Goal: Transaction & Acquisition: Purchase product/service

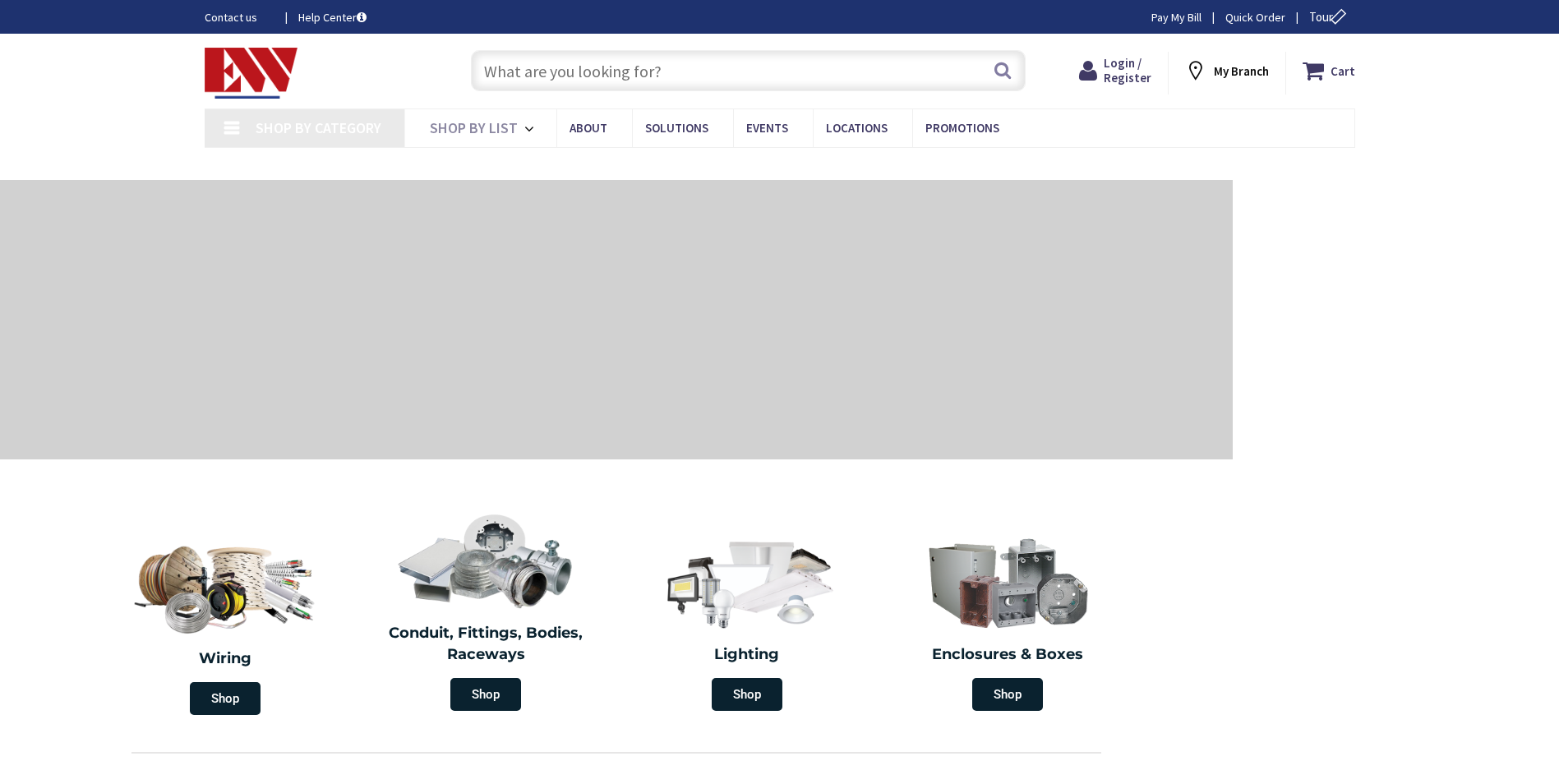
type input "[GEOGRAPHIC_DATA] Reflecting Pool, [STREET_ADDRESS][US_STATE]"
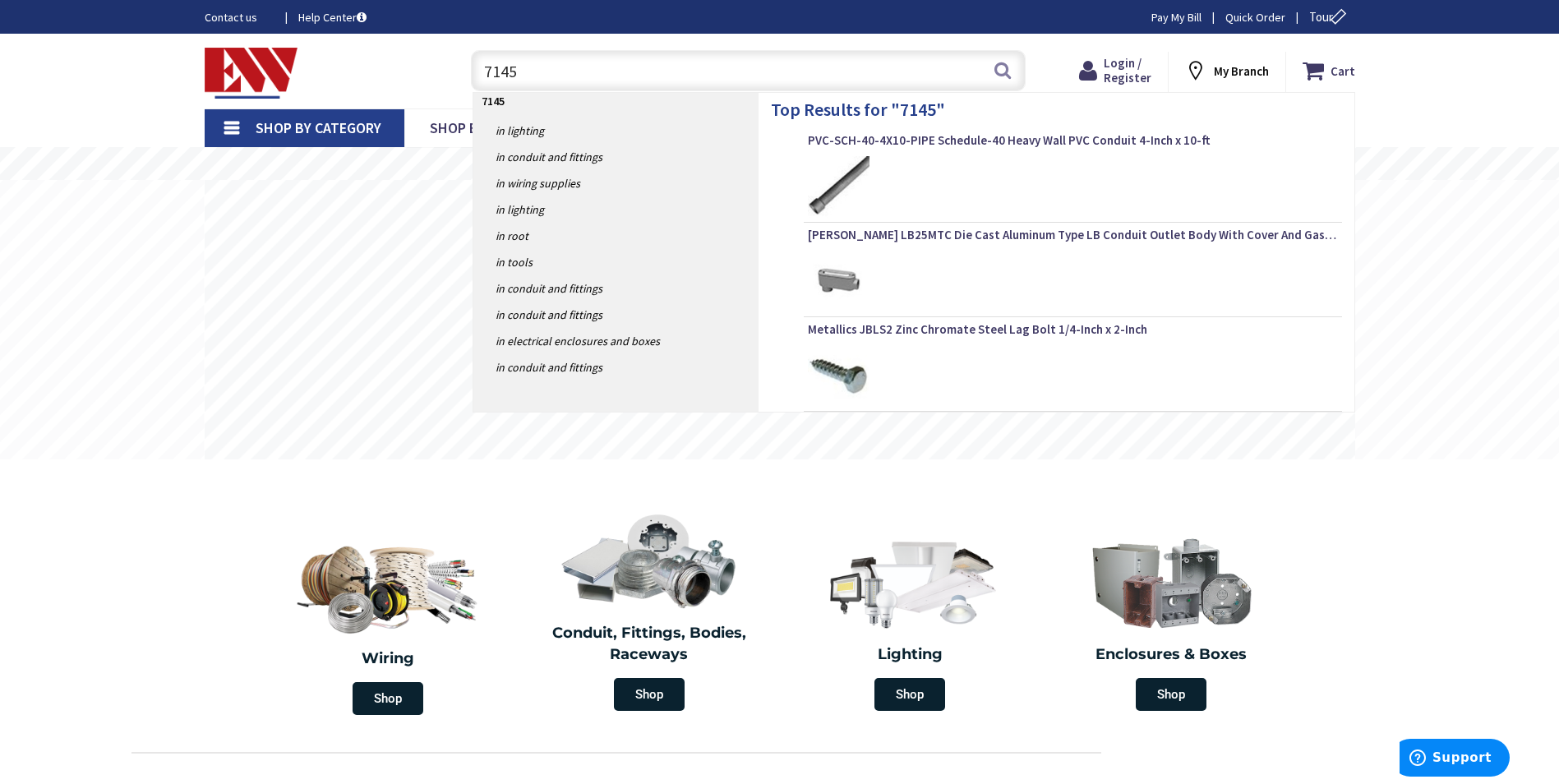
type input "71456"
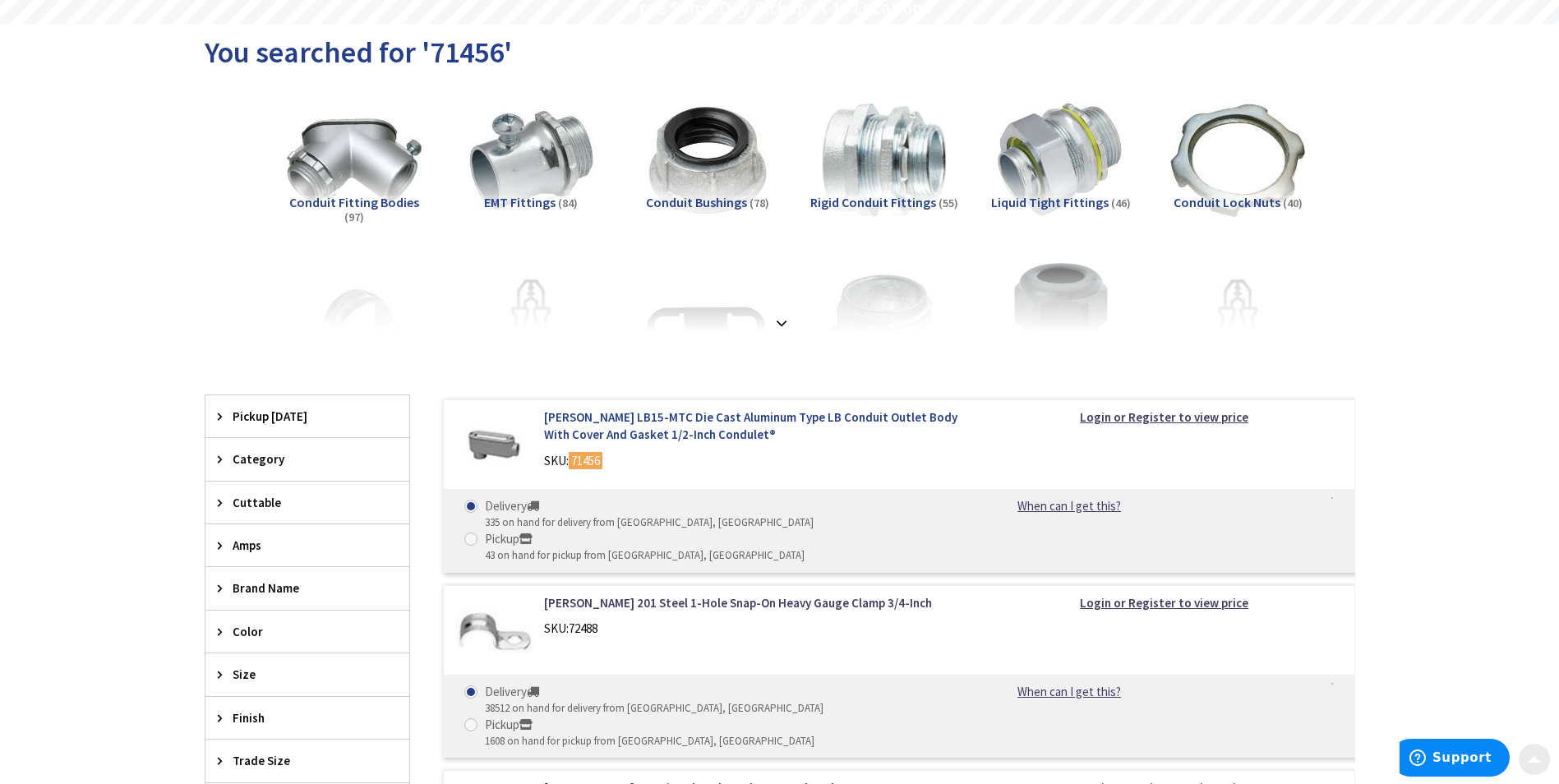
scroll to position [164, 0]
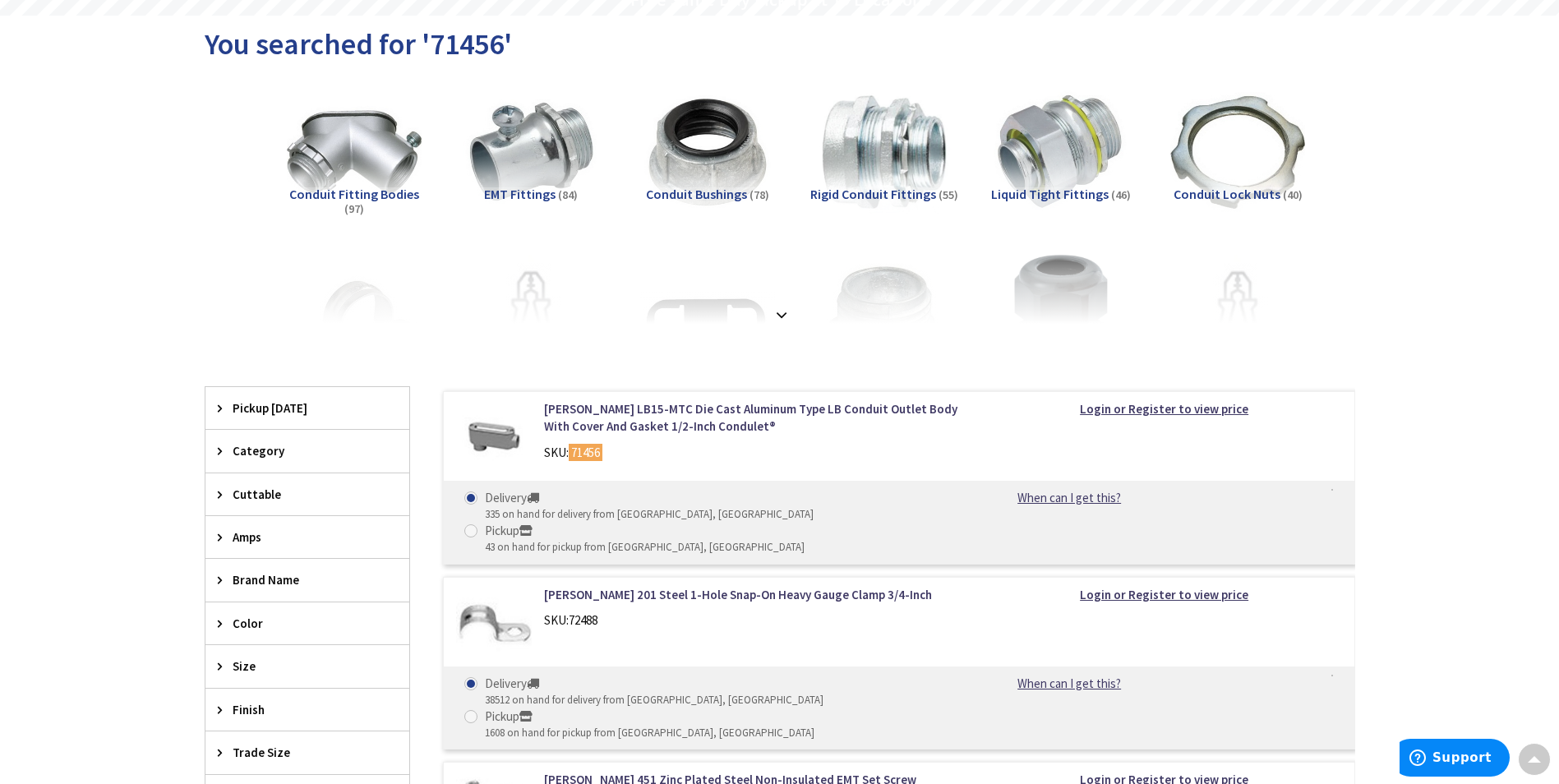
click at [778, 311] on strong at bounding box center [782, 315] width 20 height 18
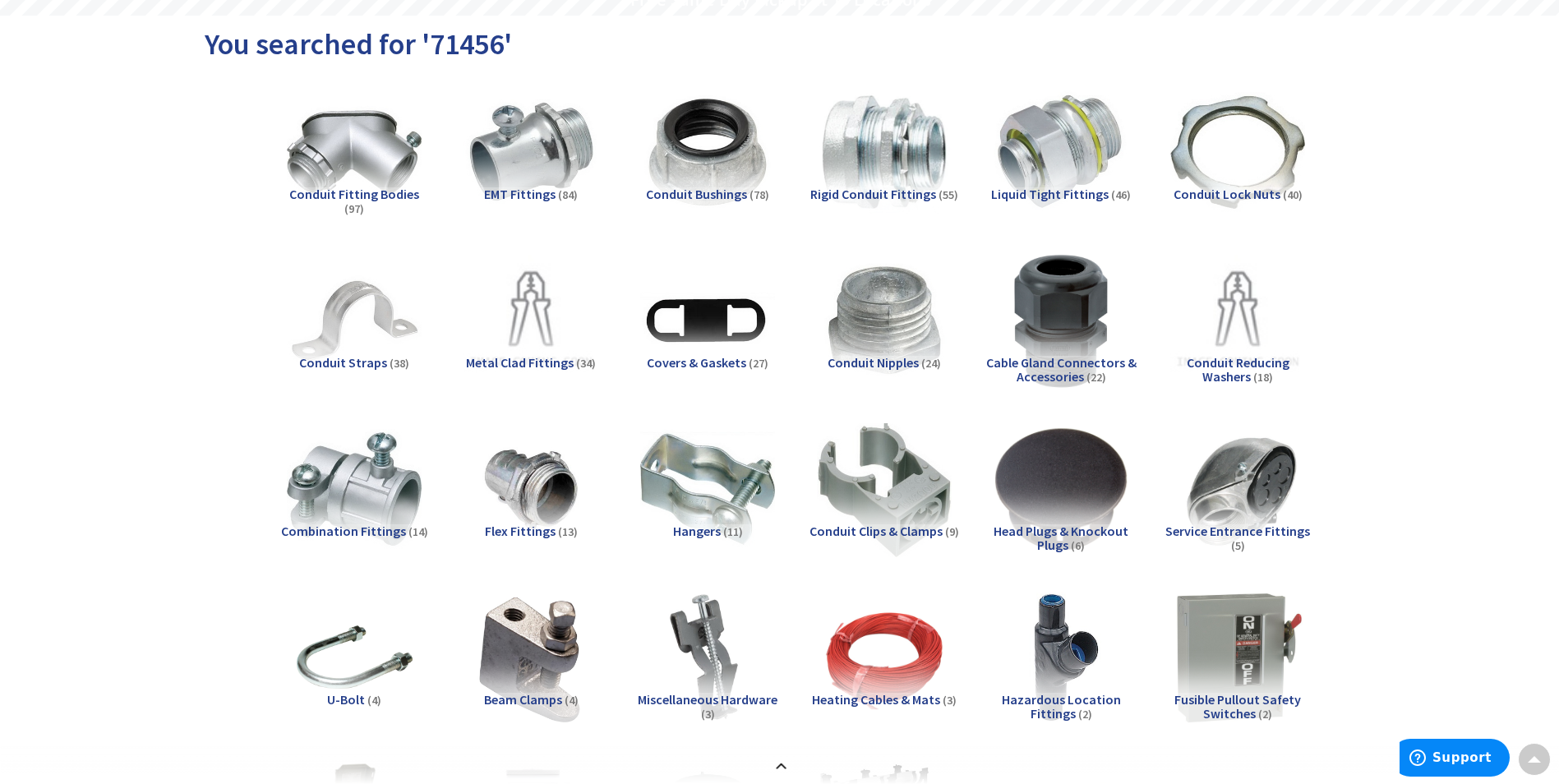
scroll to position [0, 0]
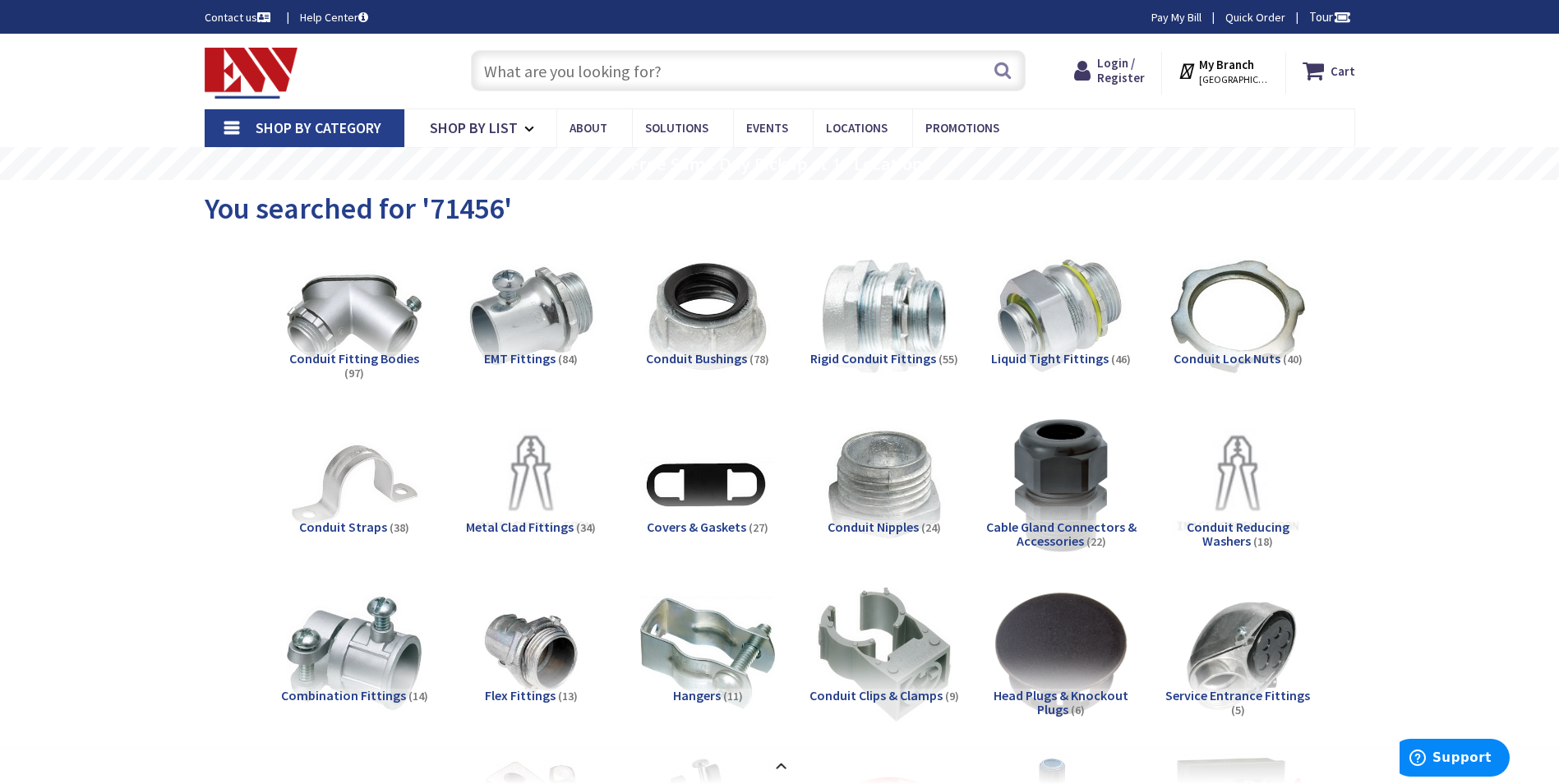
click at [640, 80] on input "text" at bounding box center [748, 70] width 555 height 41
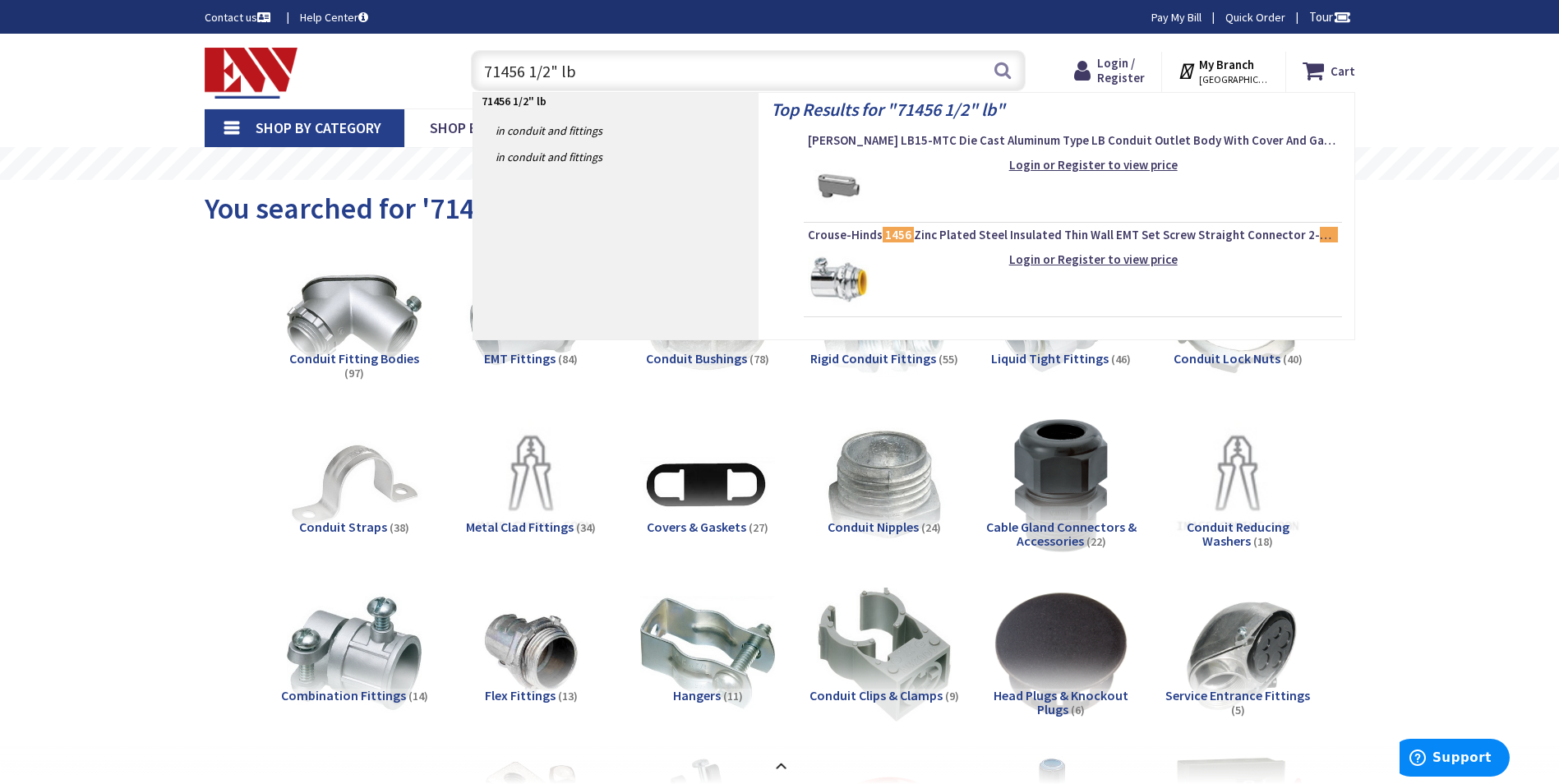
type input "71456 1/2" lbs"
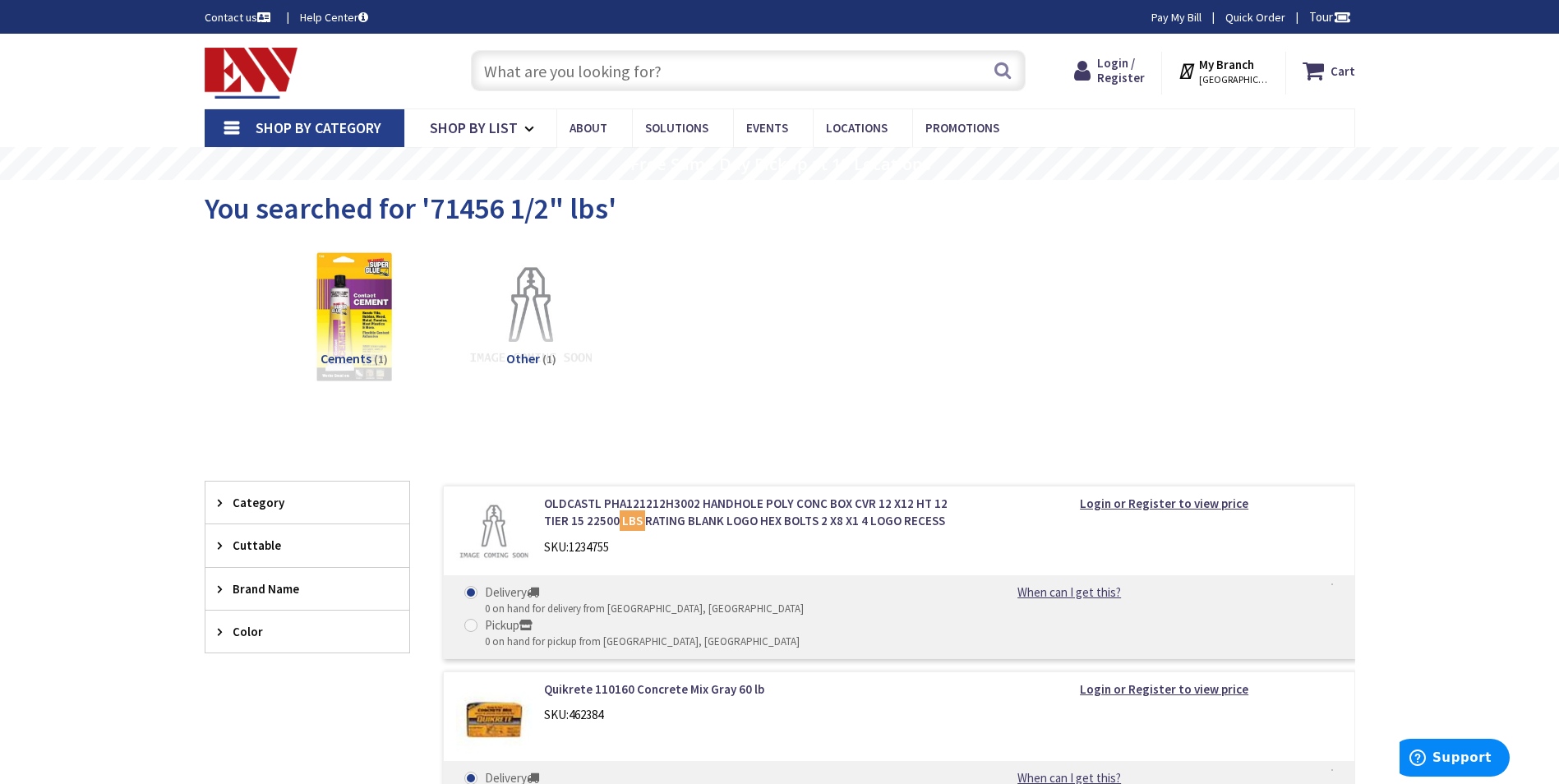
click at [641, 74] on input "text" at bounding box center [748, 70] width 555 height 41
click at [857, 63] on input "text" at bounding box center [748, 70] width 555 height 41
click at [1002, 65] on button "Search" at bounding box center [1003, 70] width 22 height 37
click at [720, 79] on input "text" at bounding box center [748, 70] width 555 height 41
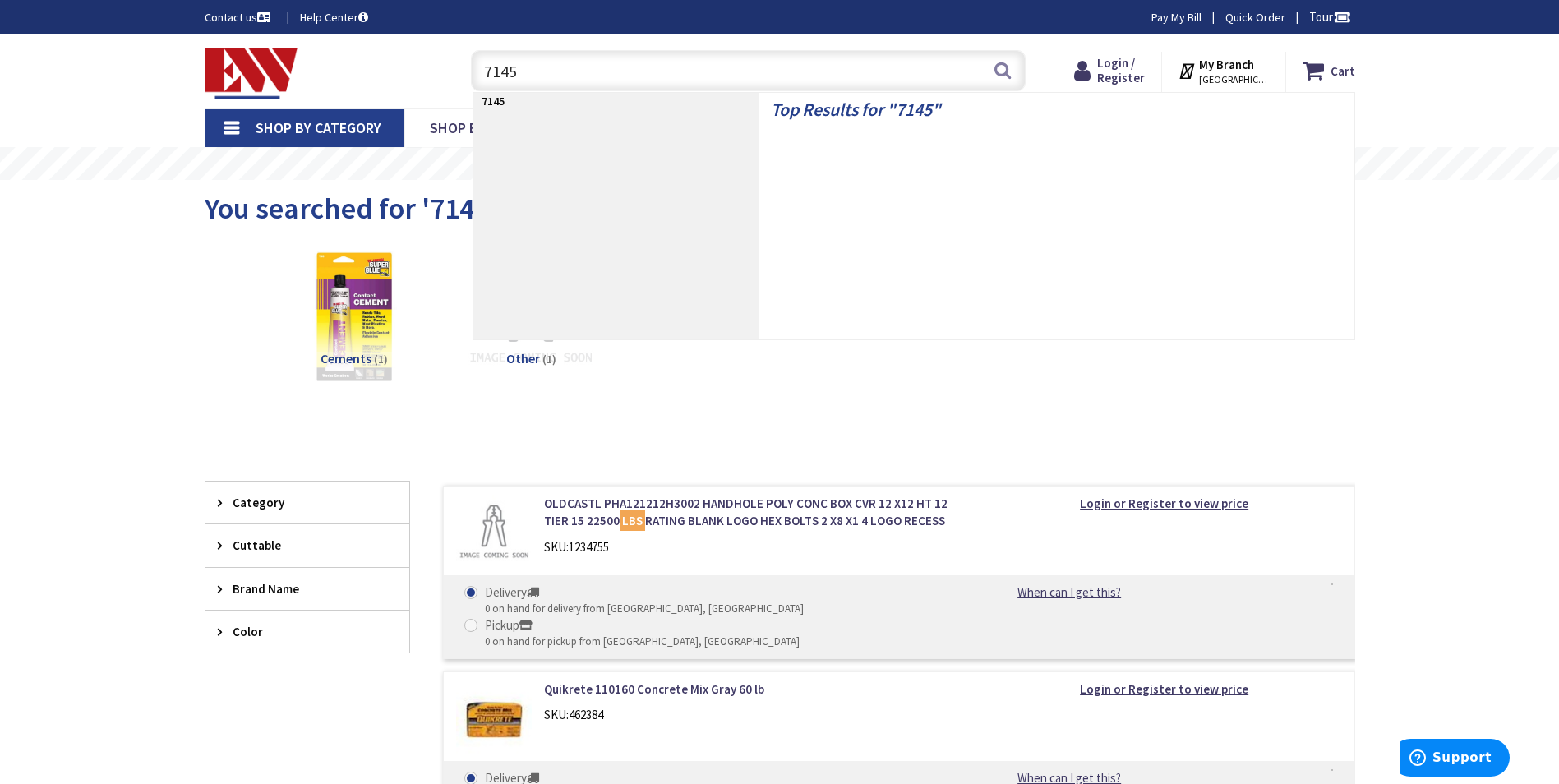
type input "71456"
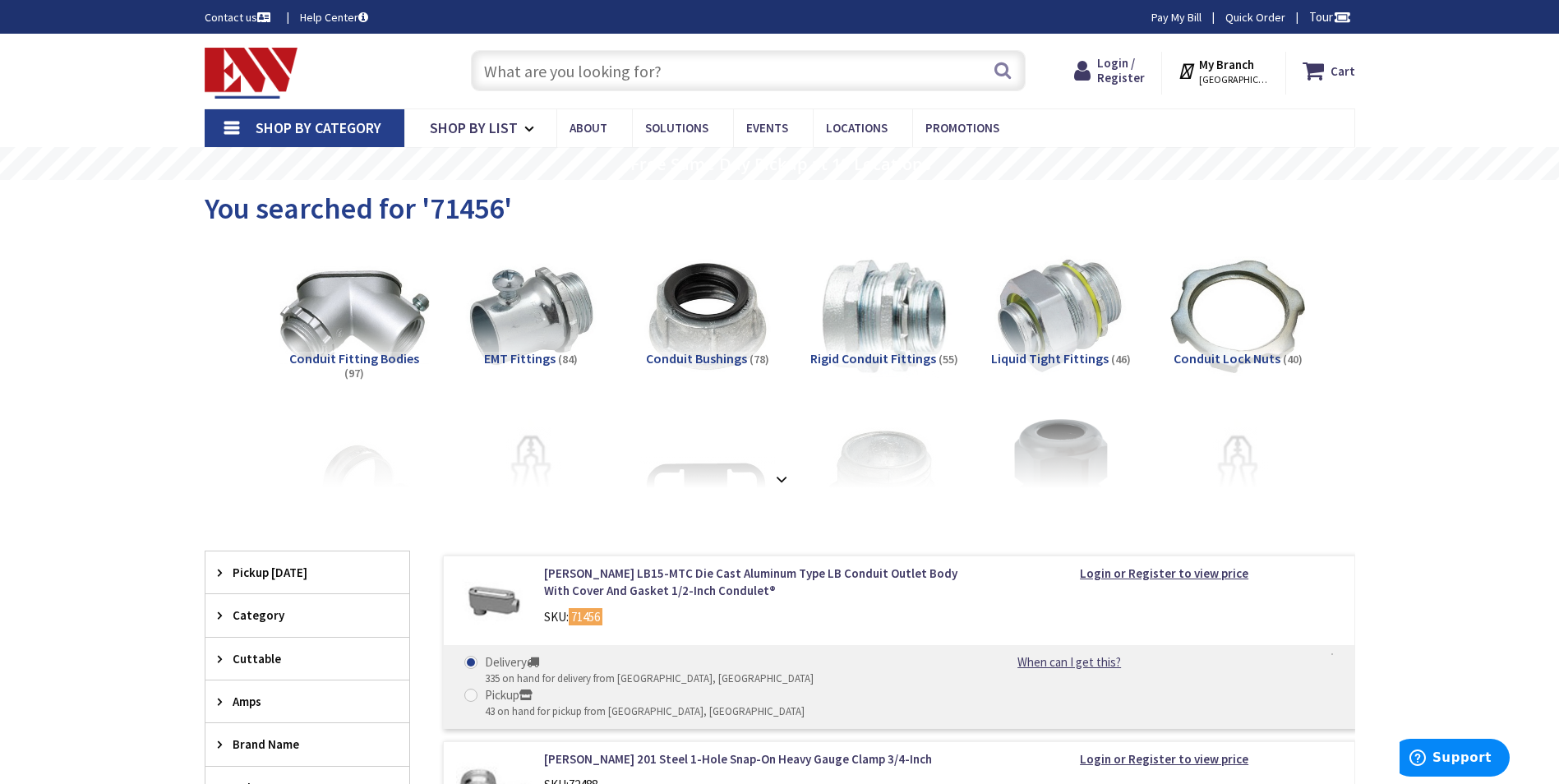
click at [405, 330] on img at bounding box center [354, 317] width 149 height 149
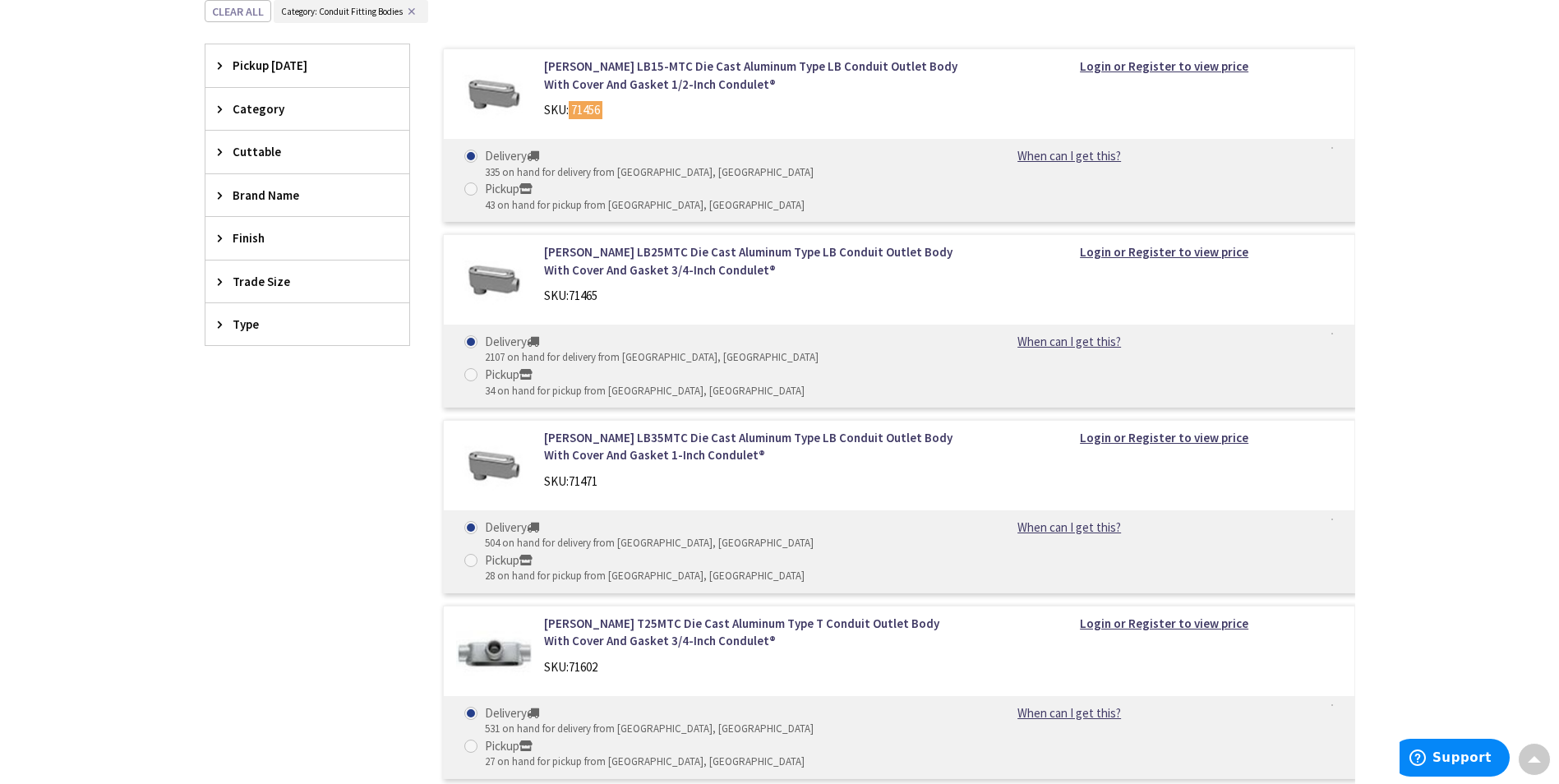
scroll to position [439, 0]
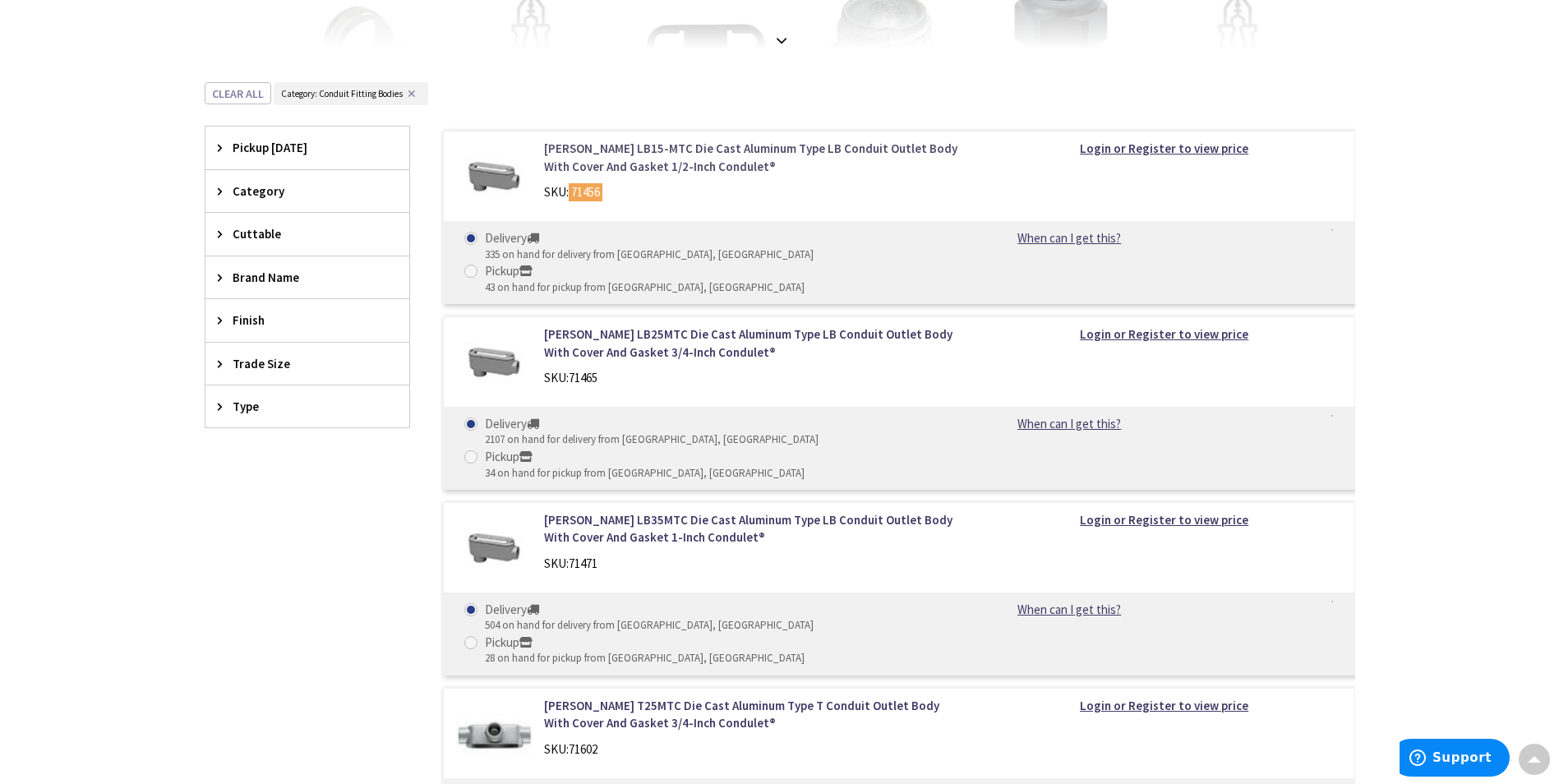
click at [608, 151] on link "[PERSON_NAME] LB15-MTC Die Cast Aluminum Type LB Conduit Outlet Body With Cover…" at bounding box center [753, 157] width 419 height 35
